Goal: Check status

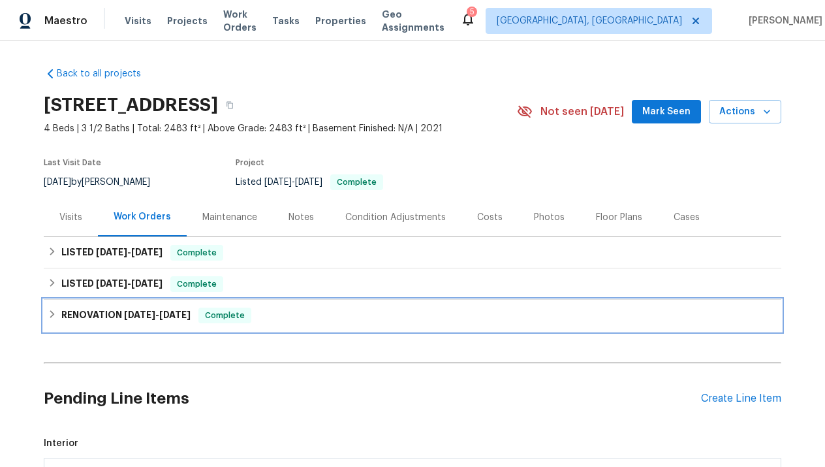
click at [129, 317] on span "[DATE]" at bounding box center [139, 314] width 31 height 9
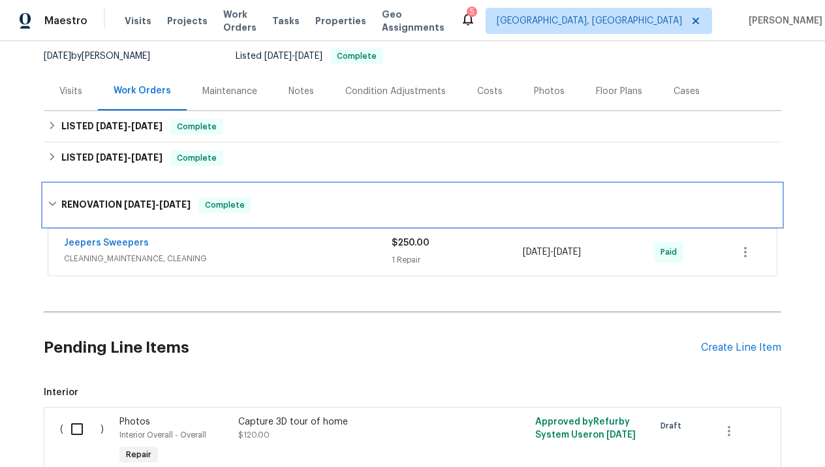
scroll to position [127, 0]
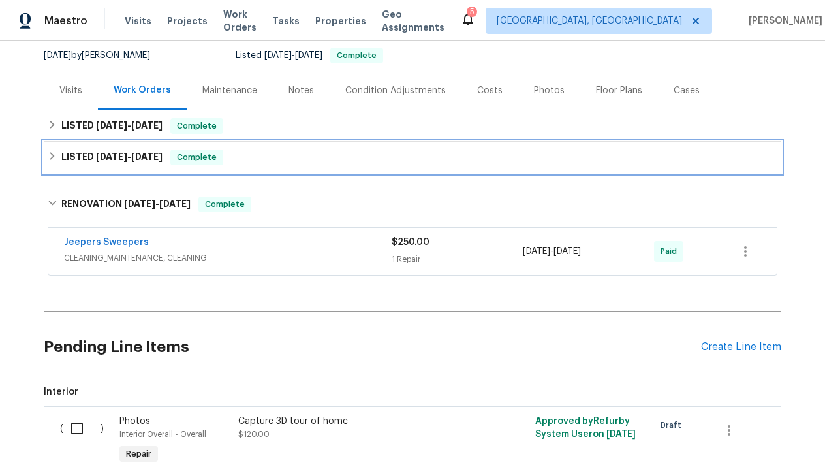
click at [120, 157] on span "[DATE]" at bounding box center [111, 156] width 31 height 9
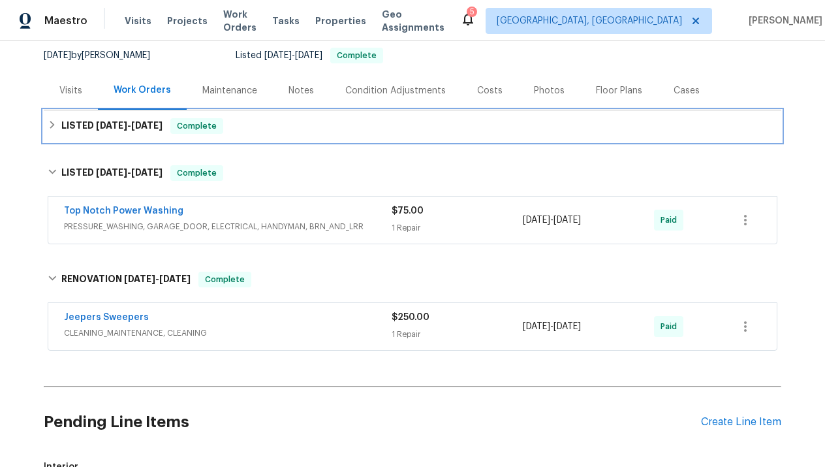
click at [110, 127] on span "[DATE]" at bounding box center [111, 125] width 31 height 9
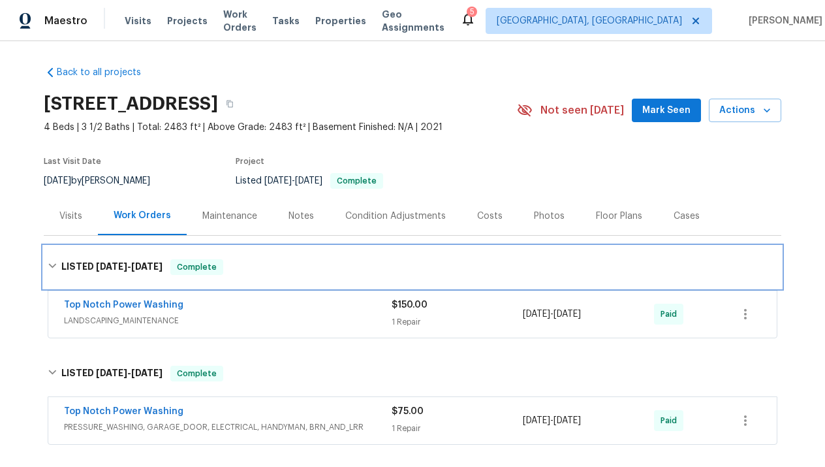
scroll to position [0, 0]
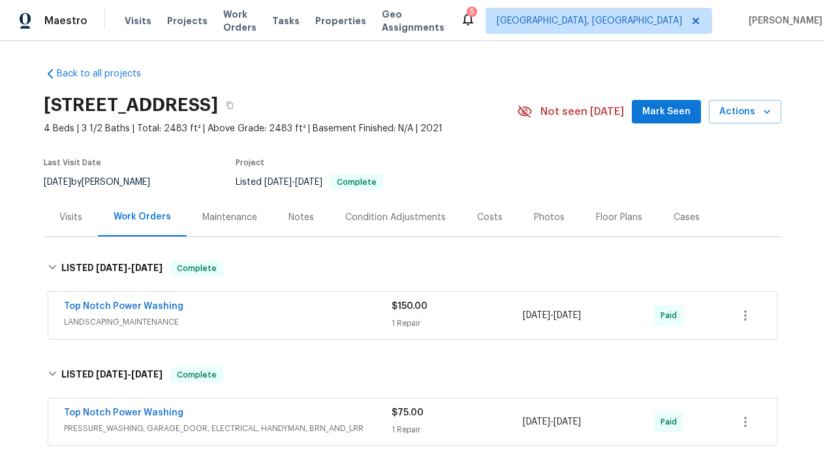
click at [78, 219] on div "Visits" at bounding box center [70, 217] width 23 height 13
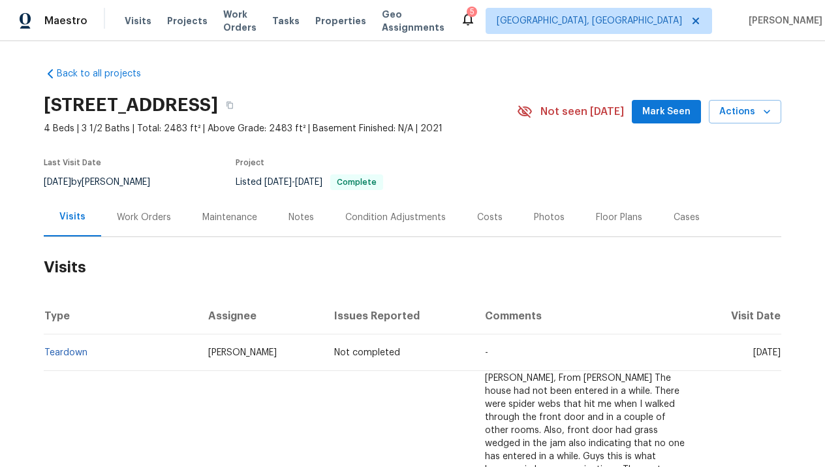
click at [156, 215] on div "Work Orders" at bounding box center [144, 217] width 54 height 13
